Goal: Information Seeking & Learning: Compare options

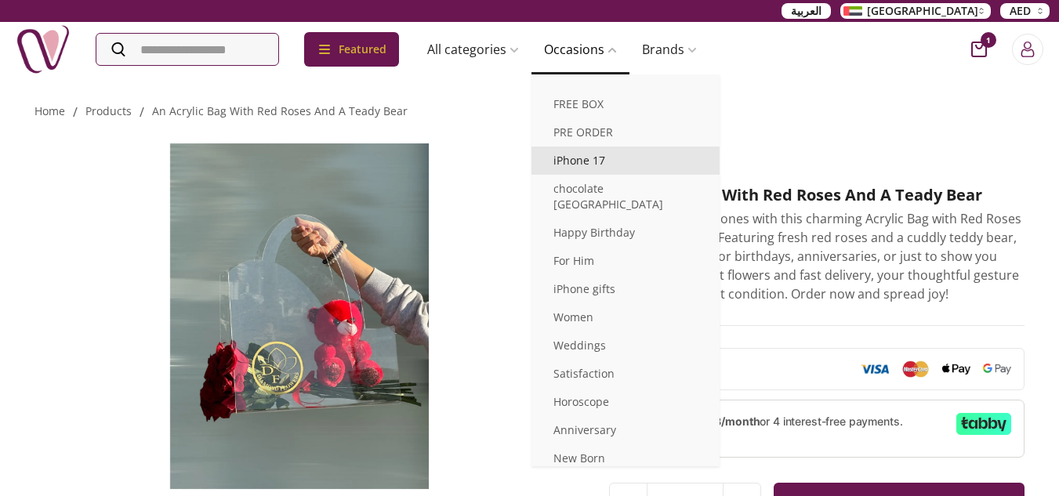
click at [601, 161] on link "iPhone 17" at bounding box center [625, 161] width 188 height 28
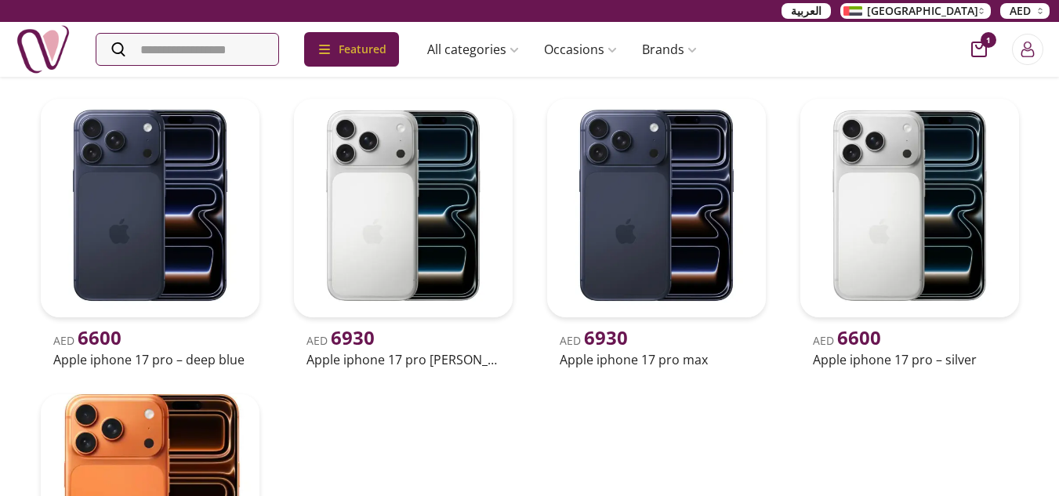
scroll to position [470, 0]
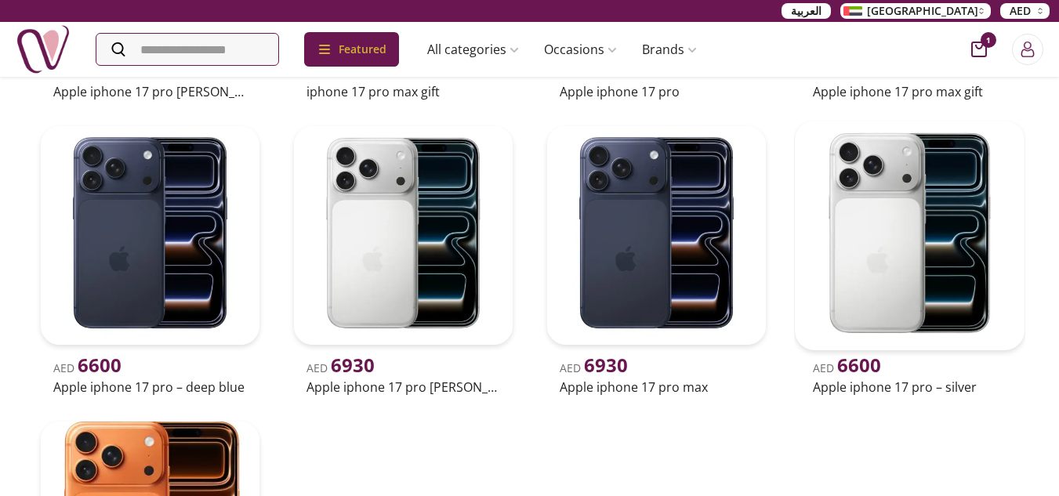
click at [856, 385] on h2 "Apple iphone 17 pro – silver" at bounding box center [910, 387] width 194 height 19
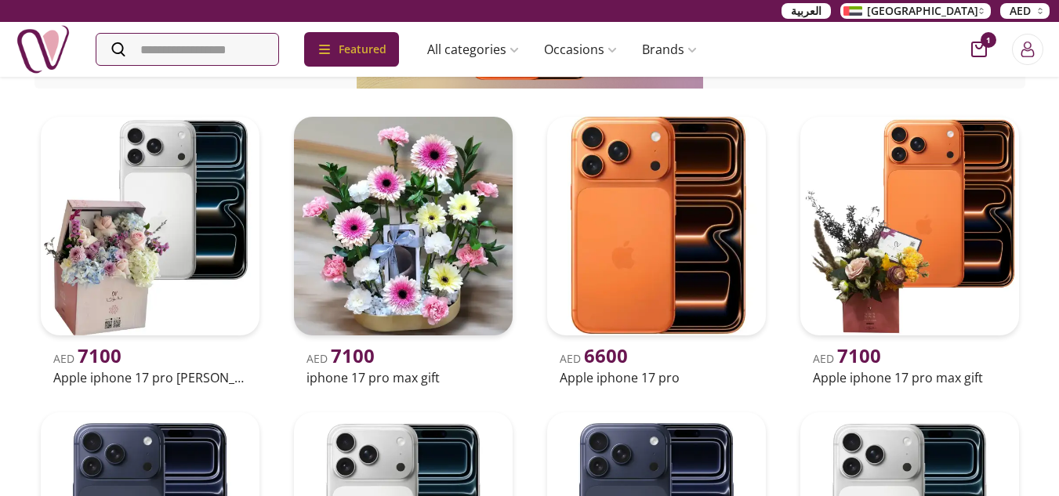
scroll to position [157, 0]
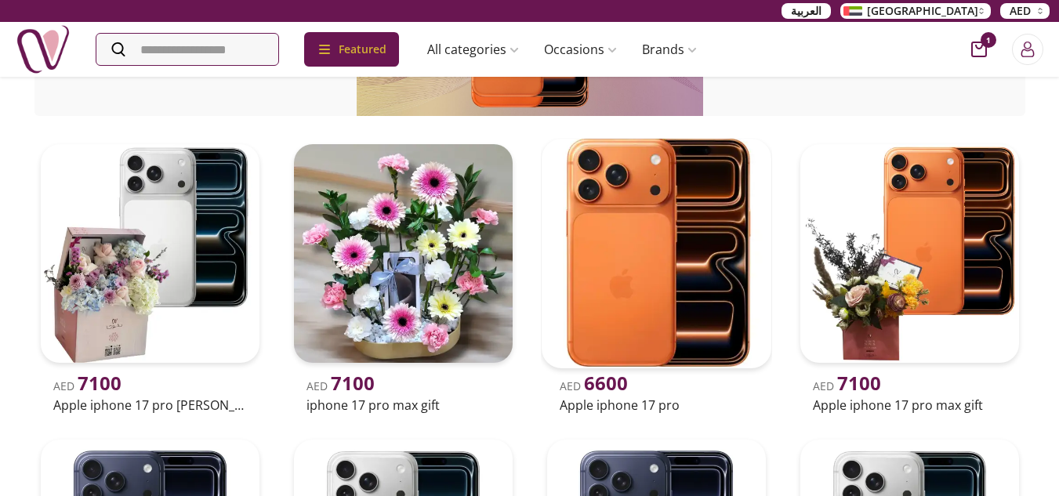
click at [668, 259] on img at bounding box center [656, 254] width 230 height 230
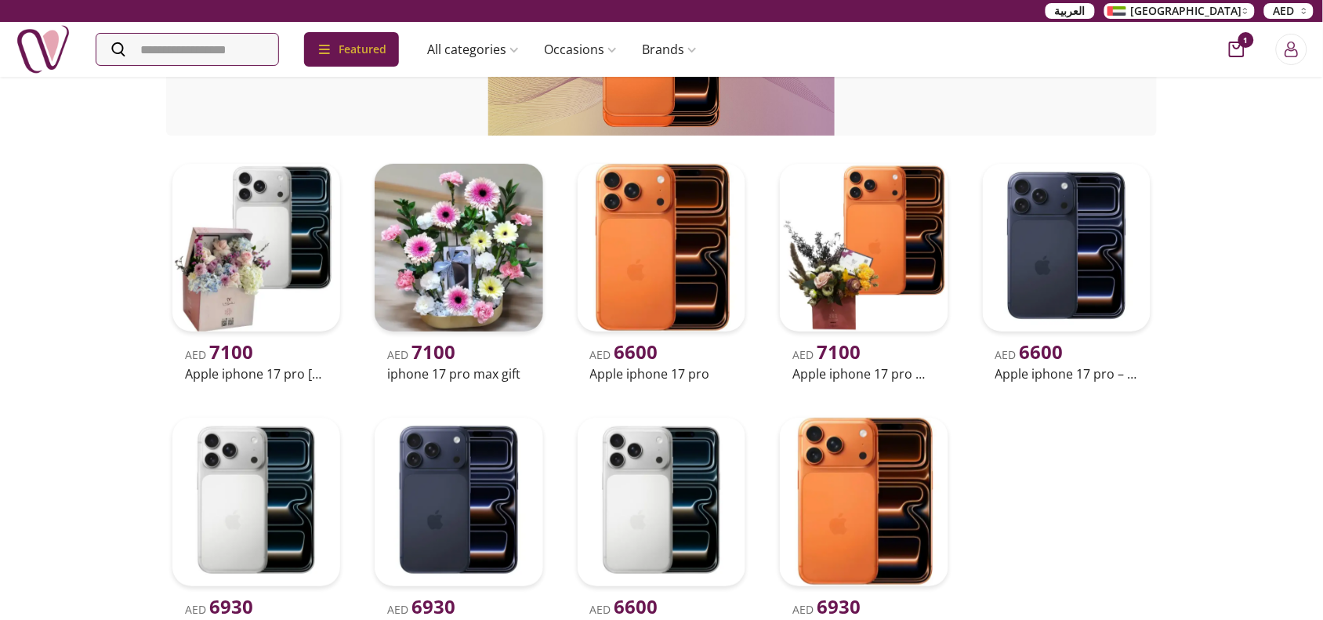
scroll to position [235, 0]
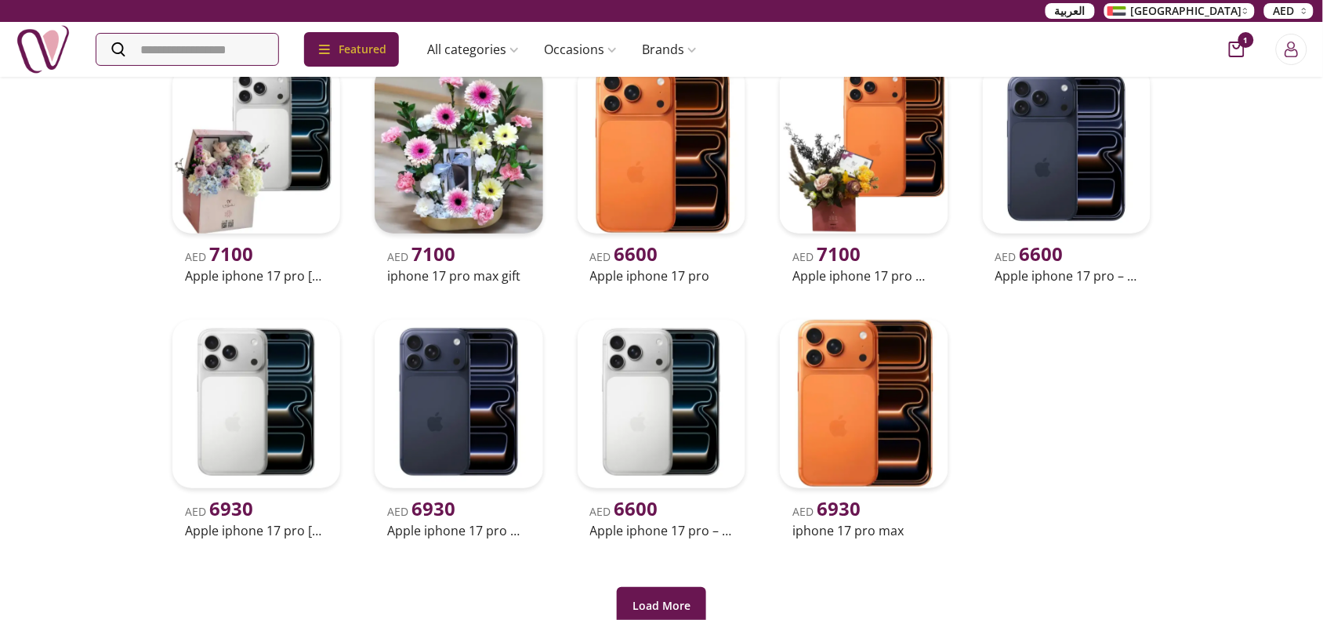
drag, startPoint x: 1134, startPoint y: 474, endPoint x: 1146, endPoint y: 471, distance: 12.9
click at [1058, 474] on div "AED 7100 Apple iphone 17 pro [PERSON_NAME] gift AED 7100 iphone 17 pro max gift…" at bounding box center [661, 301] width 990 height 483
click at [639, 420] on img at bounding box center [661, 404] width 176 height 176
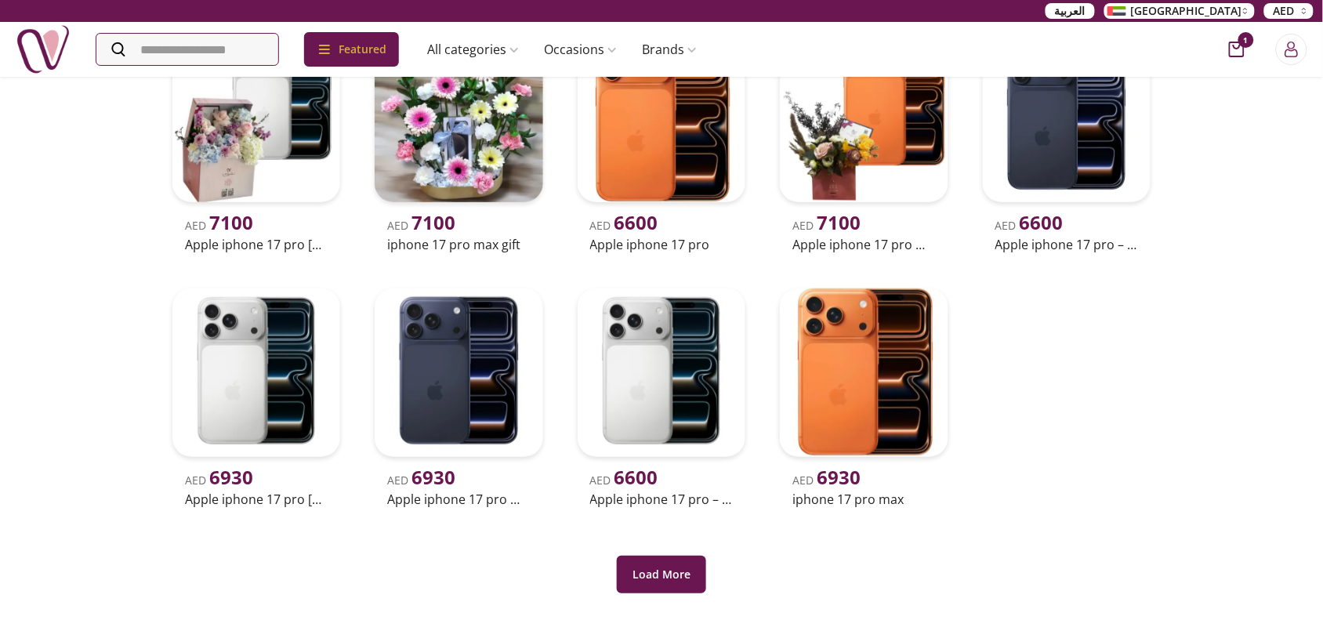
scroll to position [490, 0]
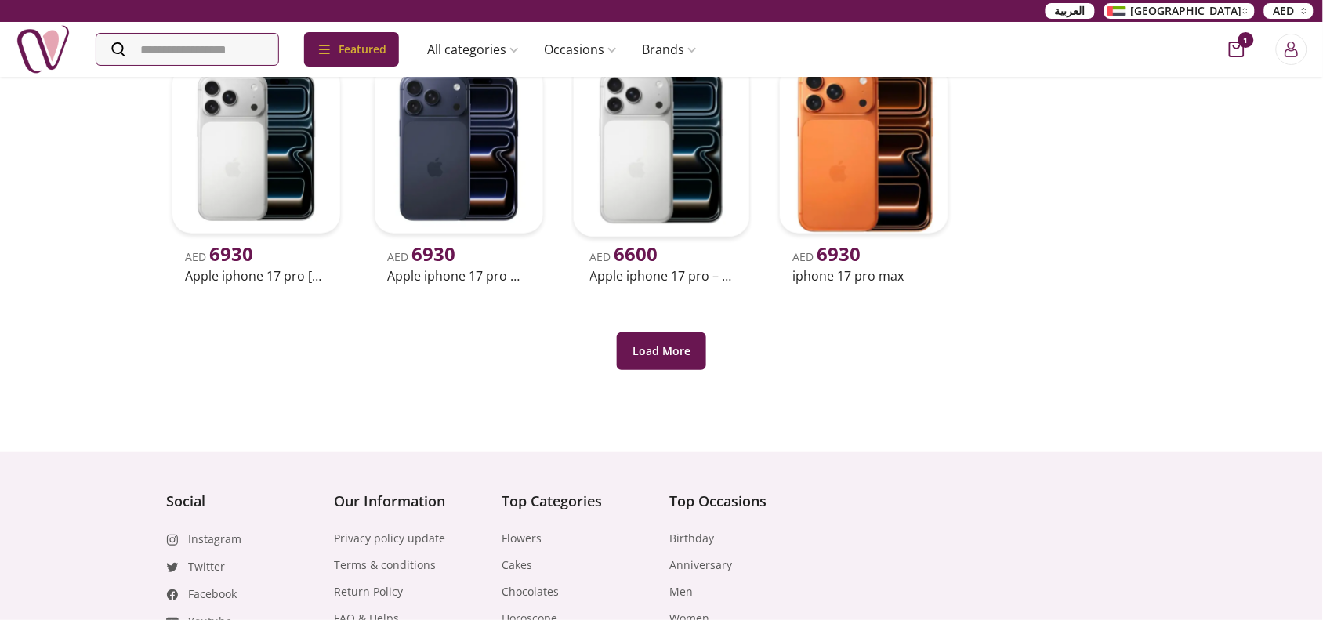
click at [672, 275] on h2 "Apple iphone 17 pro – silver" at bounding box center [661, 275] width 143 height 19
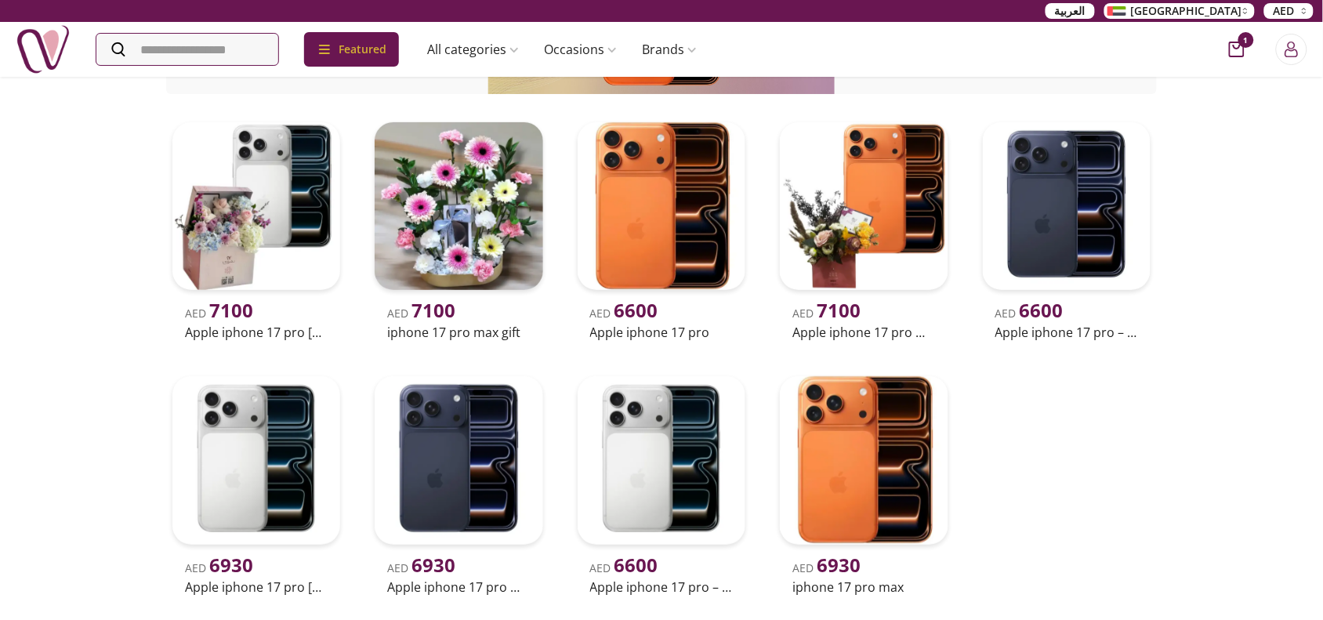
scroll to position [196, 0]
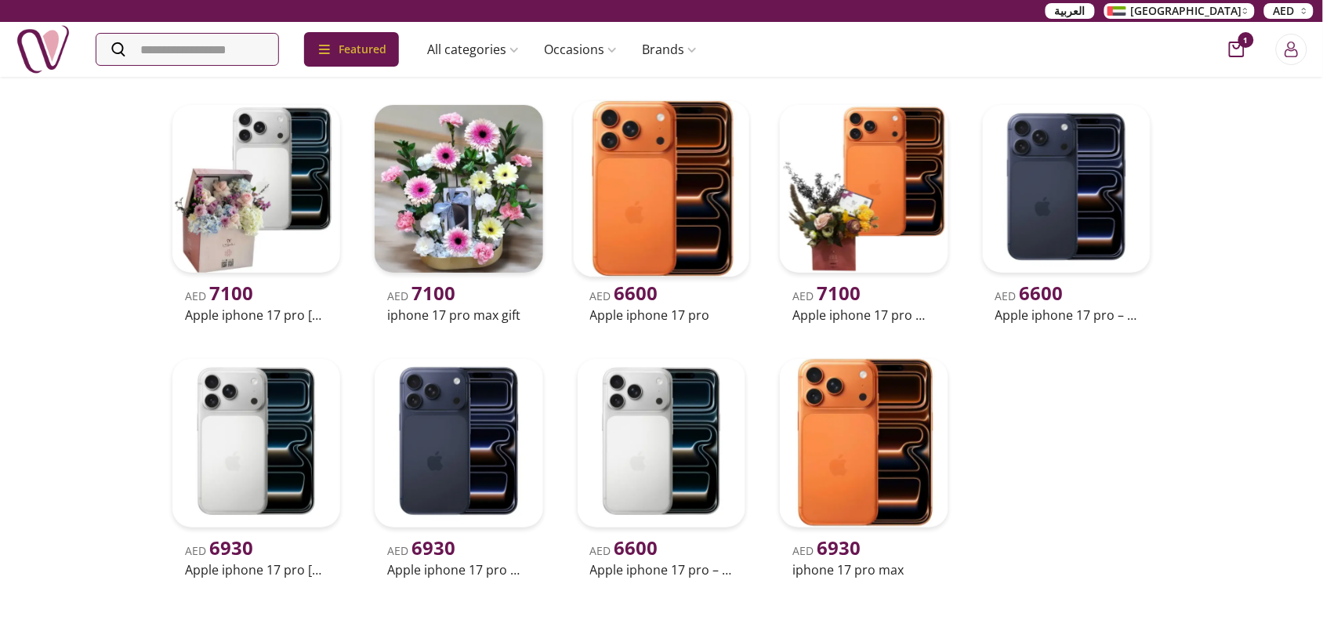
click at [650, 308] on h2 "Apple iphone 17 pro" at bounding box center [661, 315] width 143 height 19
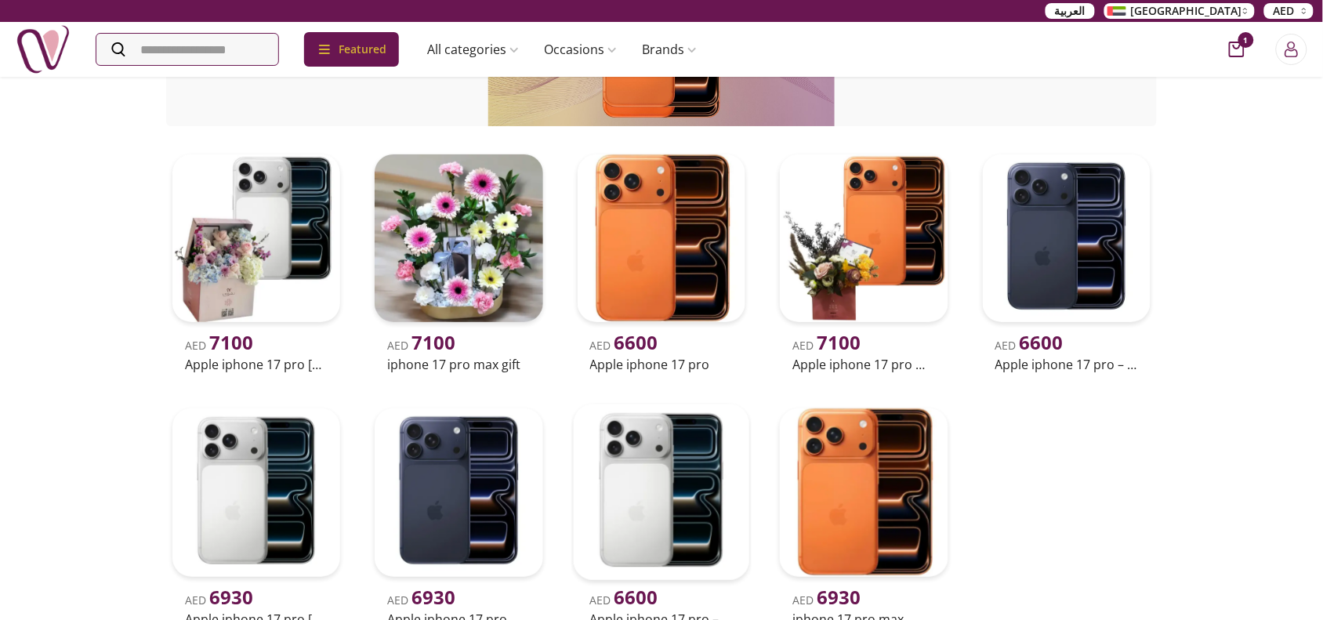
scroll to position [196, 0]
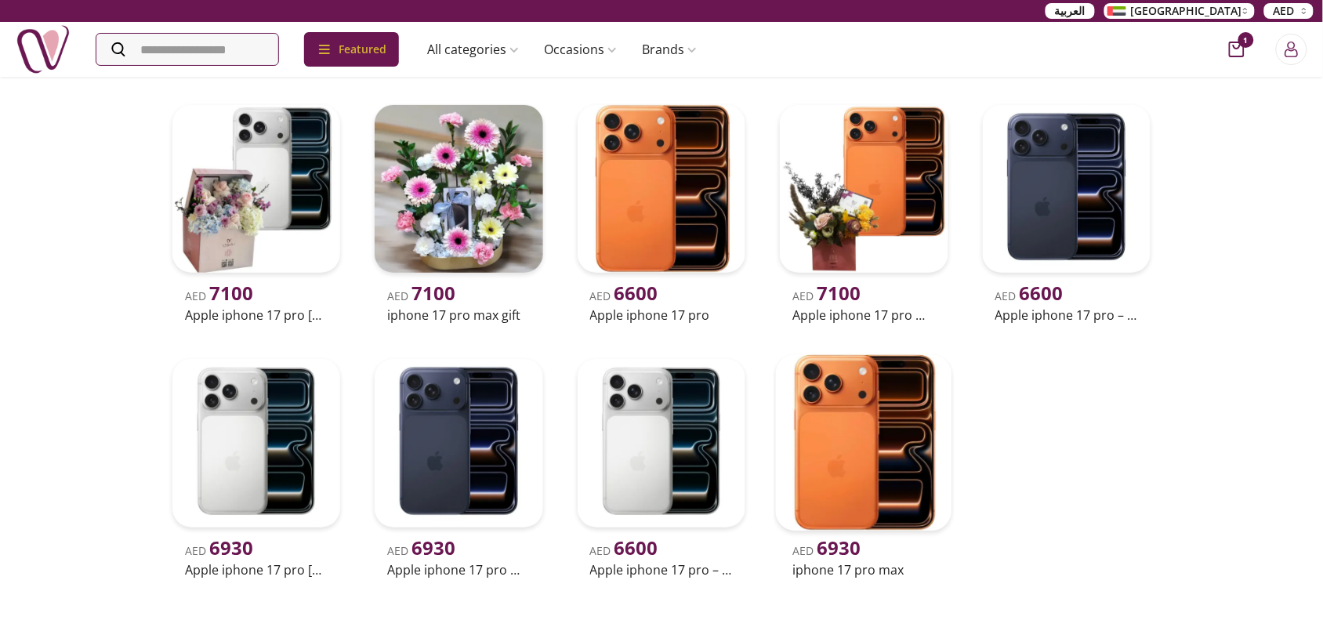
click at [867, 439] on img at bounding box center [864, 443] width 176 height 176
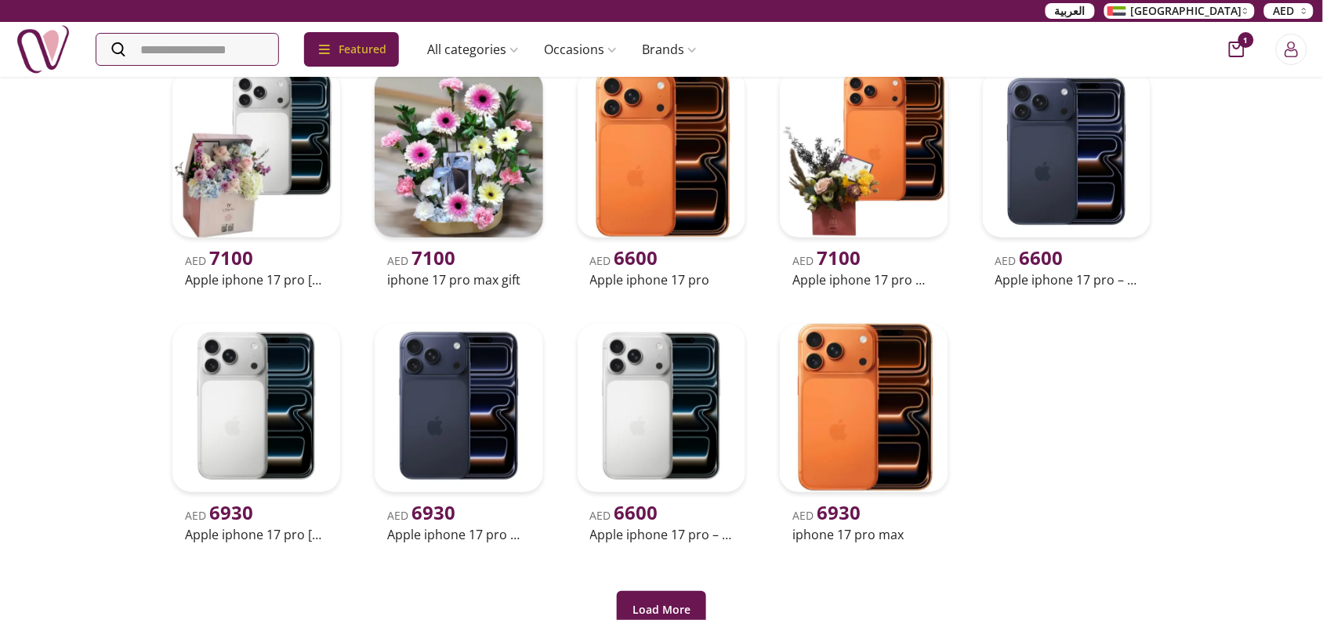
scroll to position [196, 0]
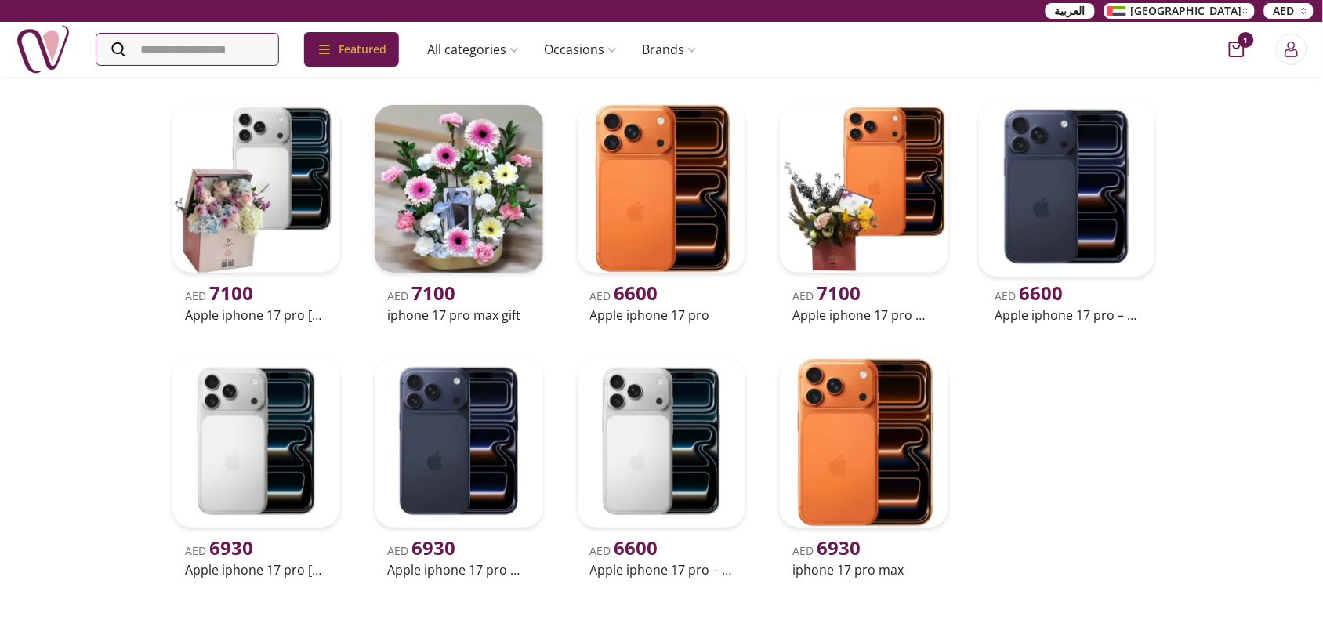
click at [1045, 233] on img at bounding box center [1066, 189] width 176 height 176
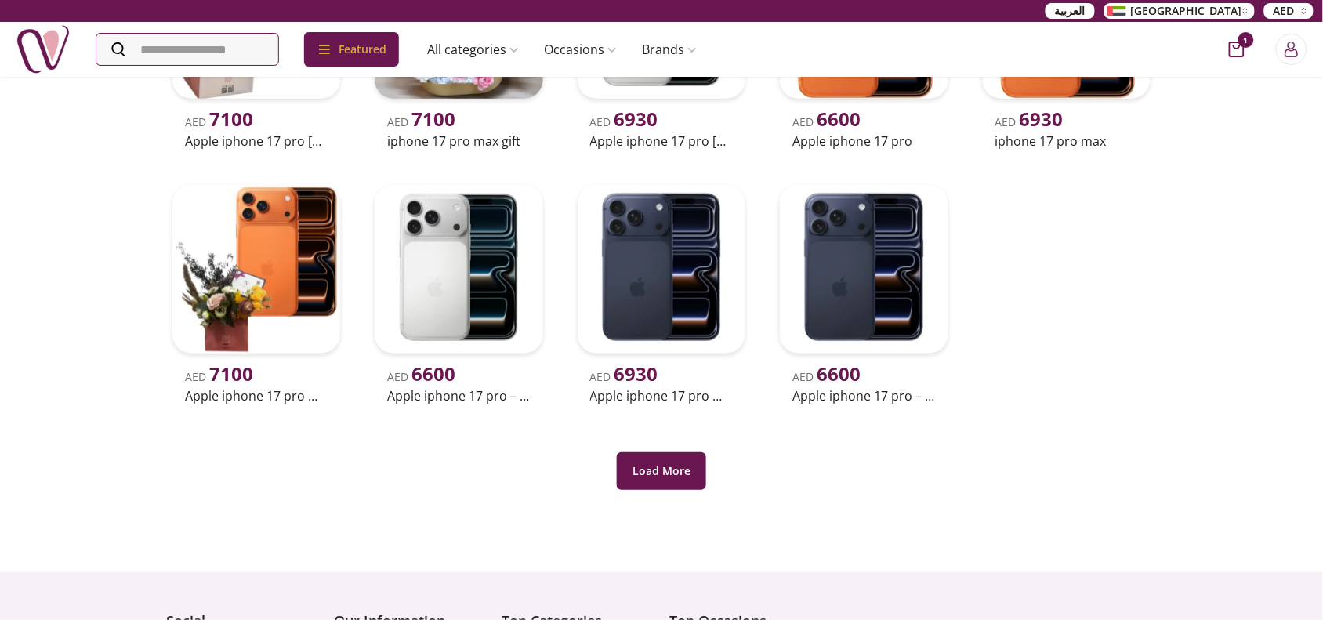
scroll to position [392, 0]
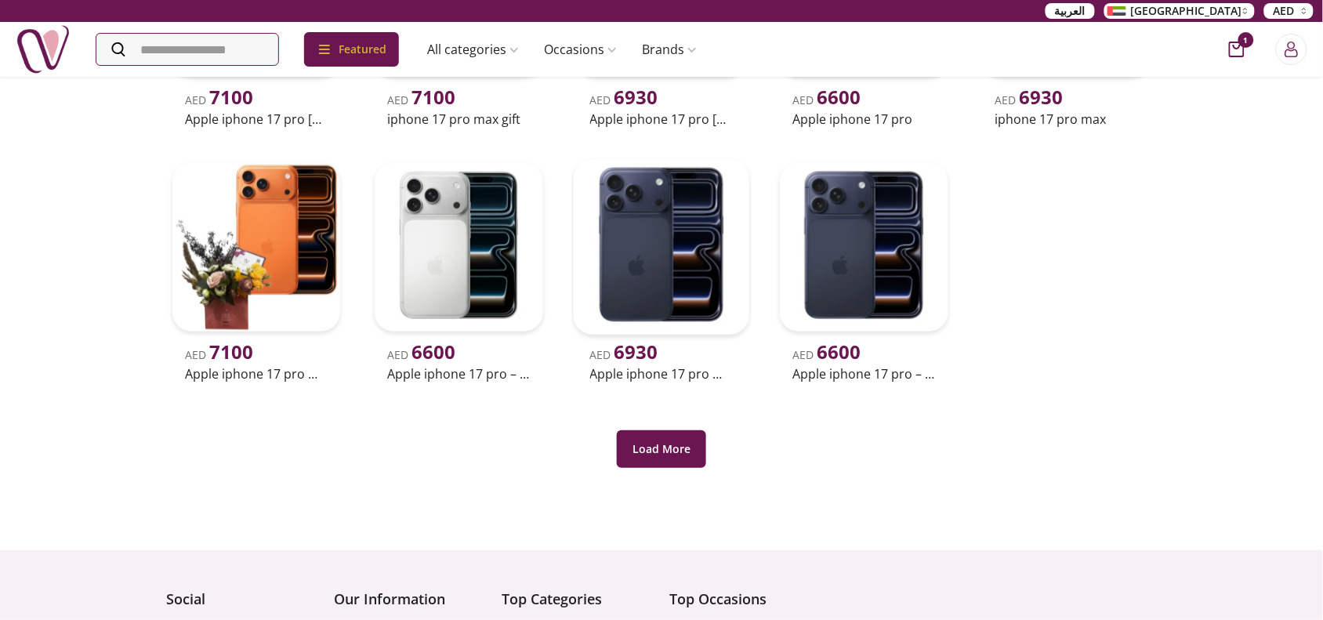
click at [661, 253] on img at bounding box center [661, 247] width 176 height 176
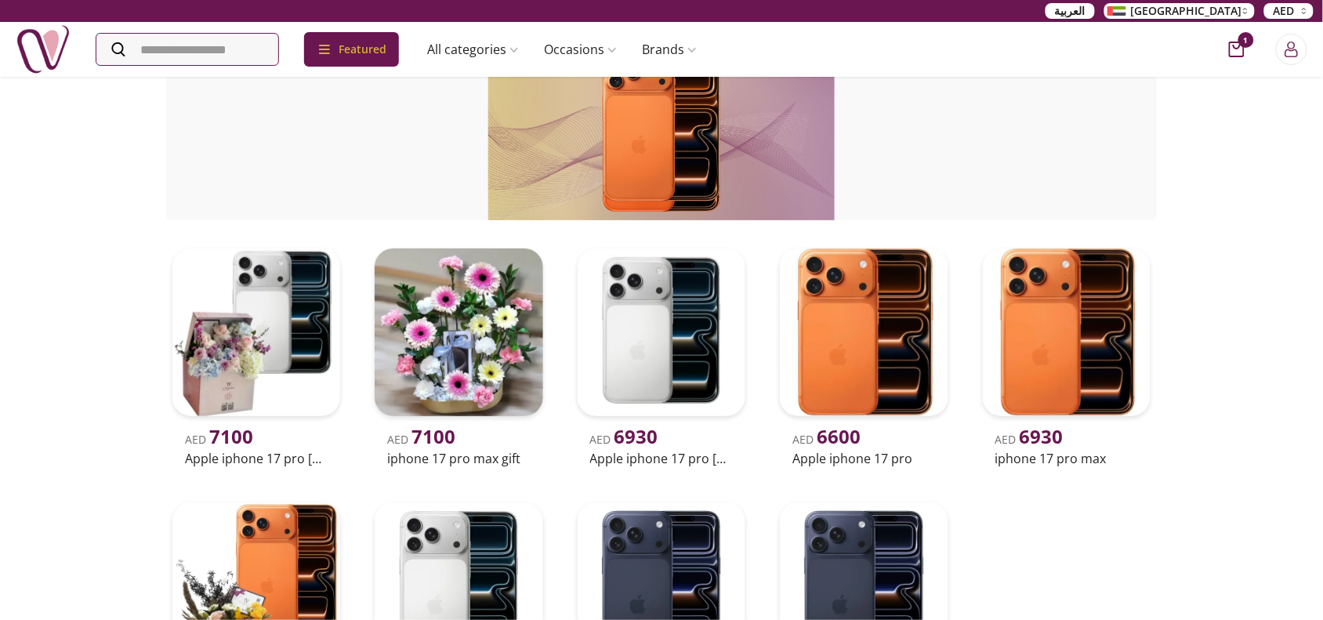
scroll to position [98, 0]
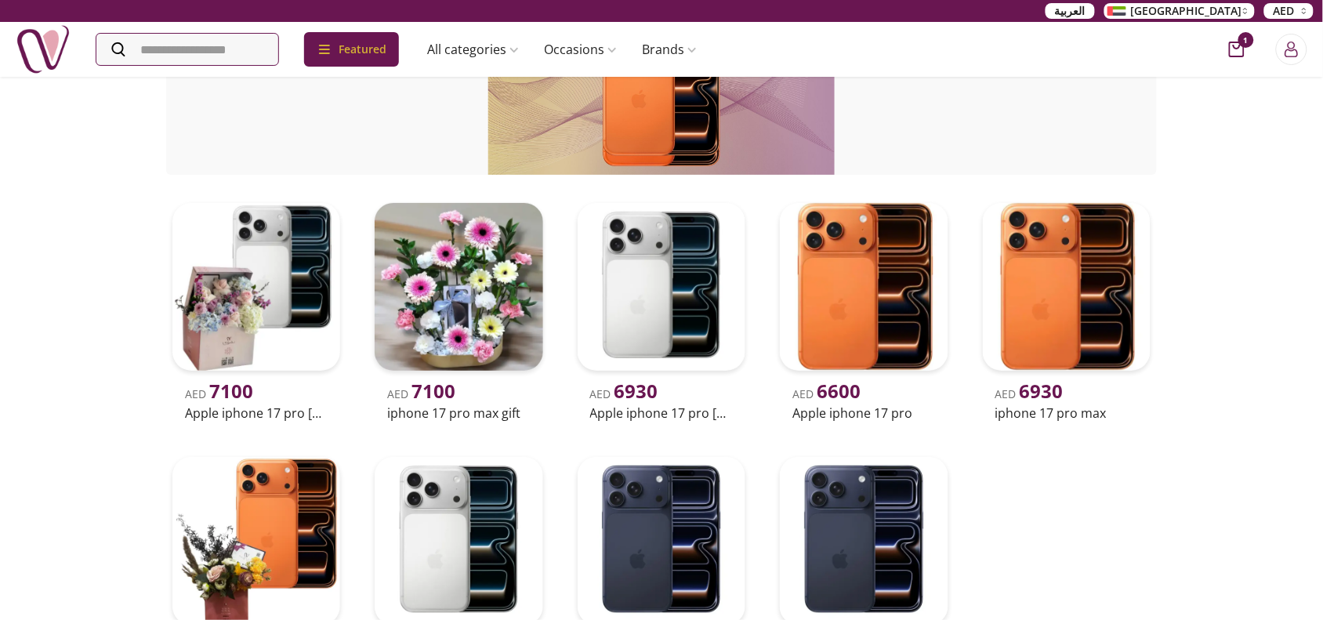
click at [1058, 261] on div "Occasional Gift iphone-17 Nigwa UAE AED 7100 Apple iphone 17 pro [PERSON_NAME] …" at bounding box center [661, 400] width 1323 height 847
click at [114, 282] on div "Occasional Gift iphone-17 Nigwa UAE AED 7100 Apple iphone 17 pro [PERSON_NAME] …" at bounding box center [661, 400] width 1323 height 847
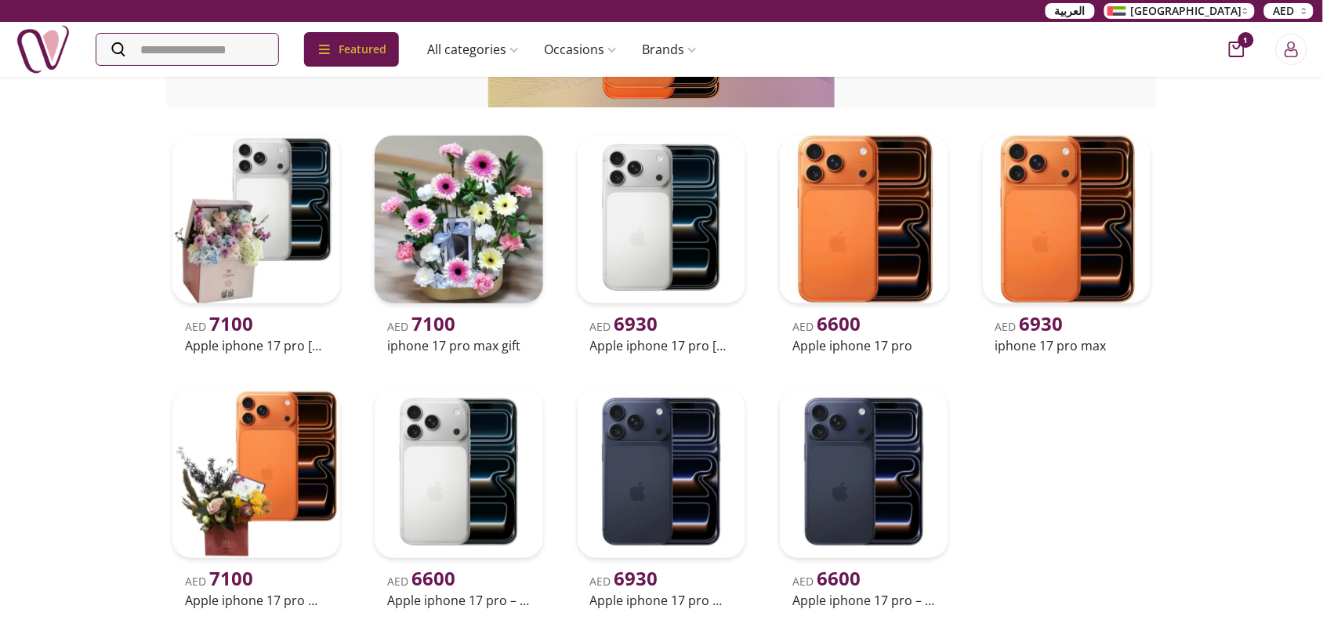
scroll to position [0, 0]
